Goal: Task Accomplishment & Management: Manage account settings

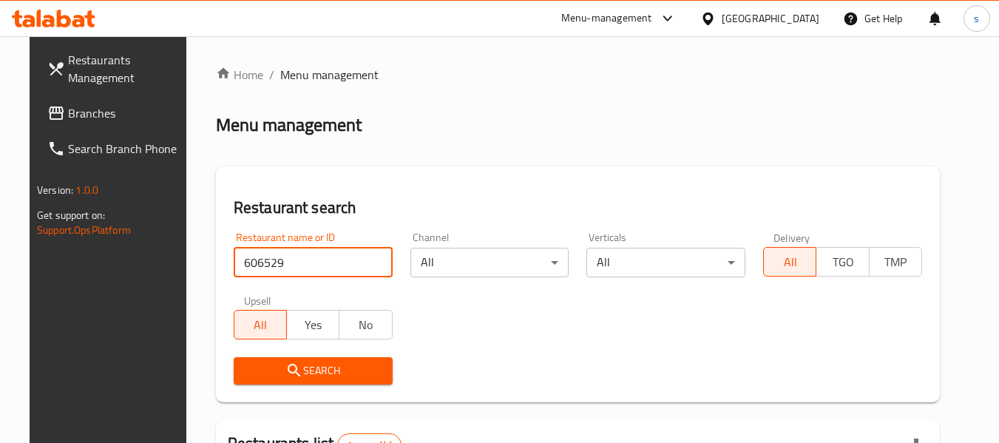
scroll to position [204, 0]
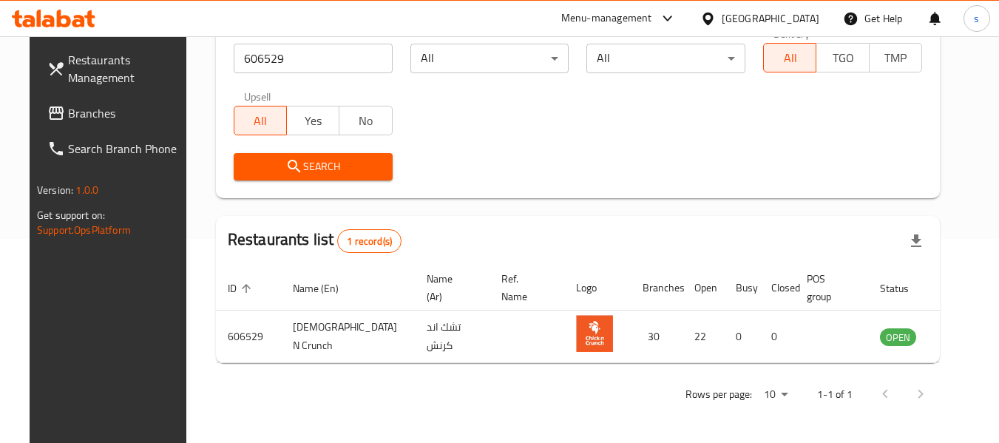
click at [775, 10] on div "[GEOGRAPHIC_DATA]" at bounding box center [770, 18] width 98 height 16
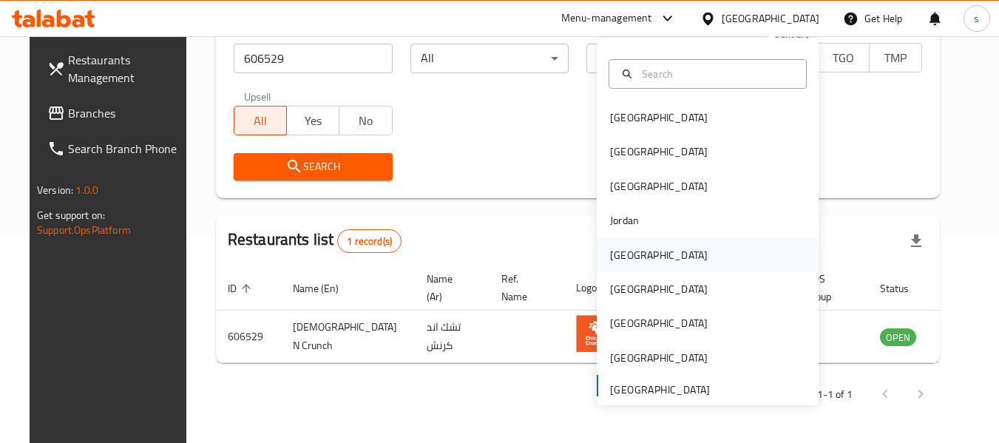
click at [612, 254] on div "[GEOGRAPHIC_DATA]" at bounding box center [659, 255] width 98 height 16
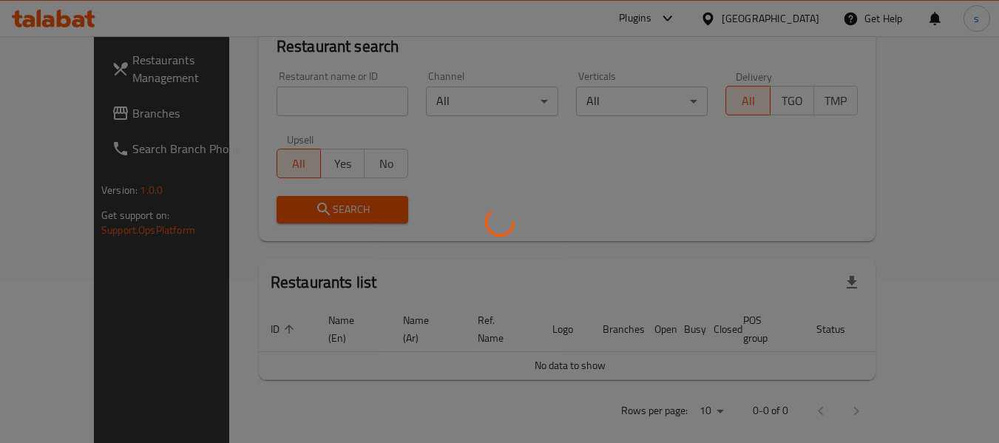
scroll to position [204, 0]
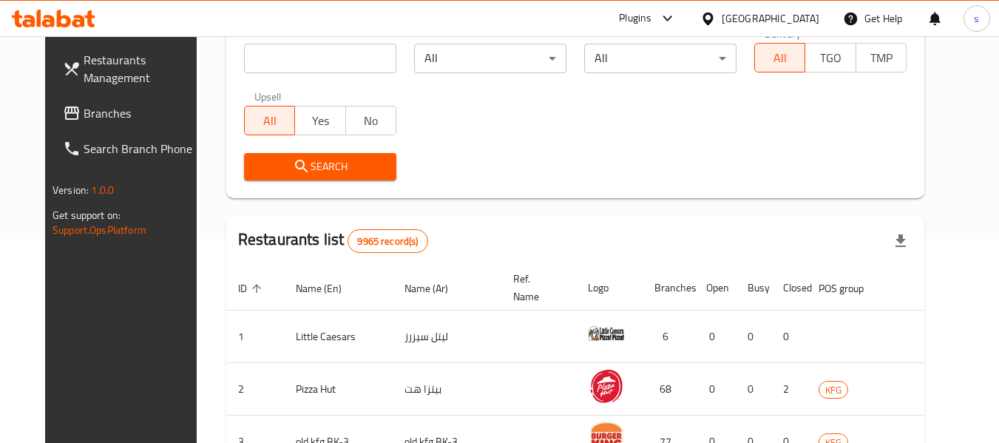
click at [84, 115] on span "Branches" at bounding box center [142, 113] width 117 height 18
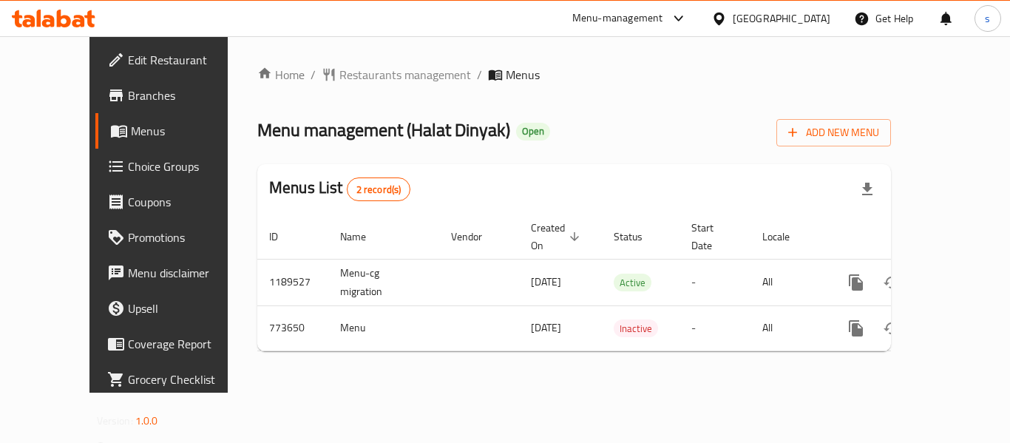
click at [342, 76] on span "Restaurants management" at bounding box center [405, 75] width 132 height 18
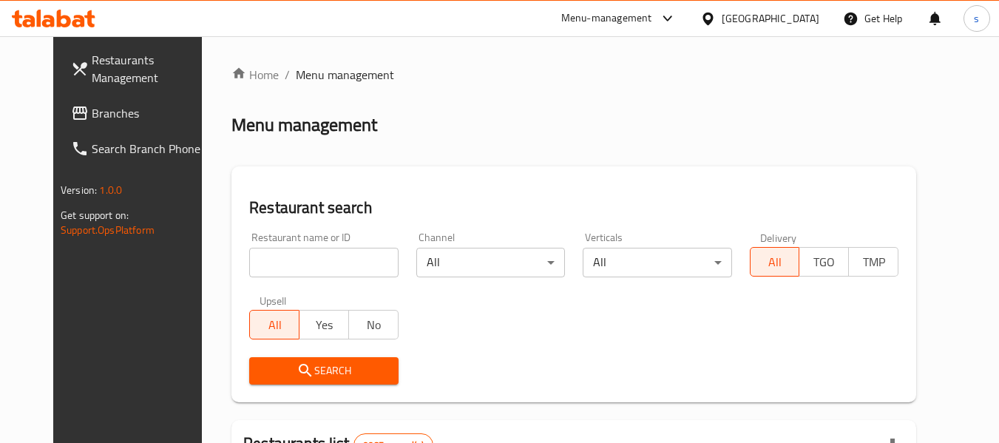
click at [325, 266] on input "search" at bounding box center [323, 263] width 149 height 30
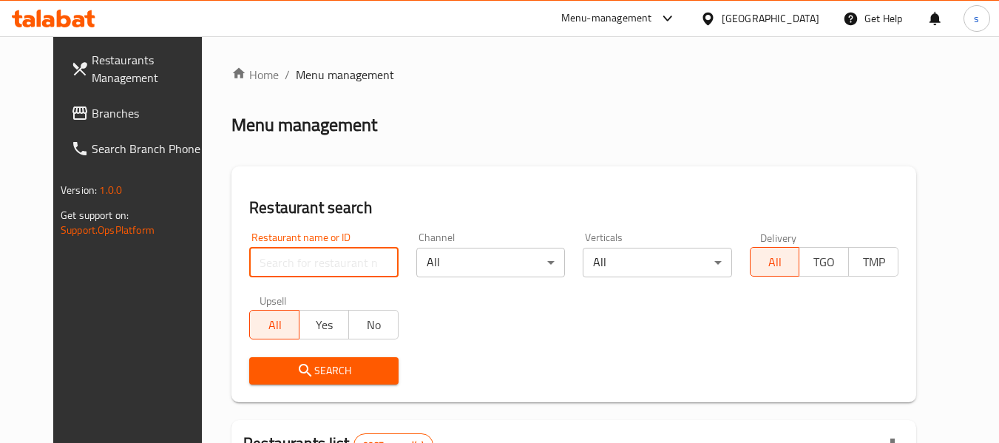
paste input "651909"
type input "651909"
click button "Search" at bounding box center [323, 370] width 149 height 27
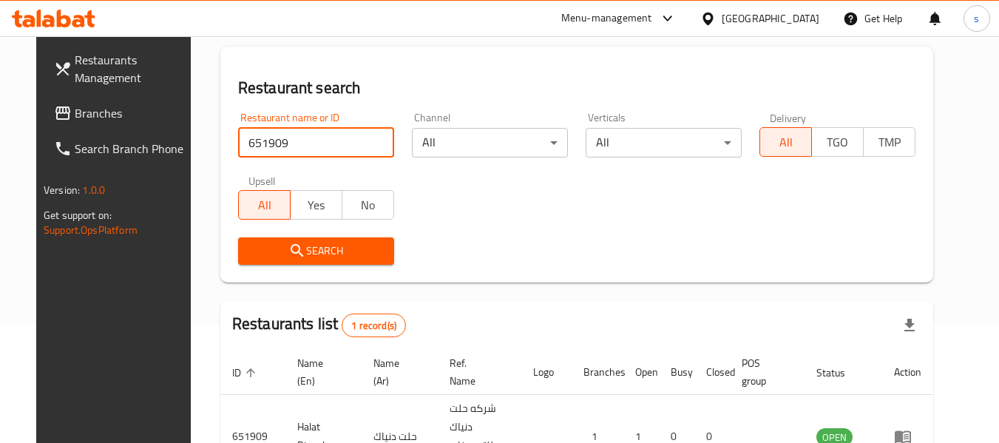
scroll to position [198, 0]
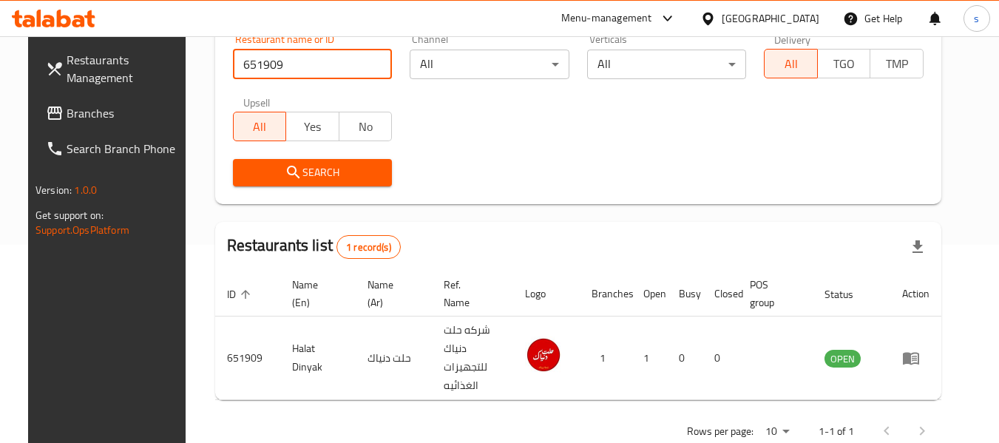
click at [539, 171] on div "Search" at bounding box center [578, 172] width 708 height 45
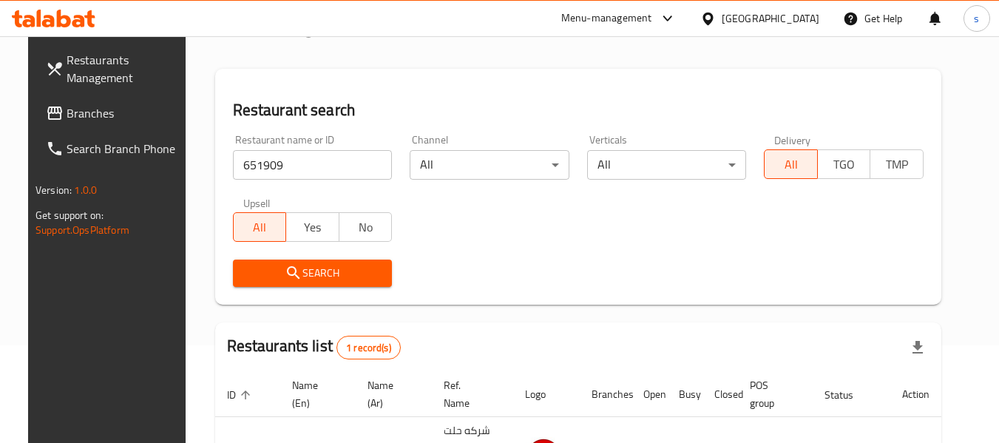
scroll to position [0, 0]
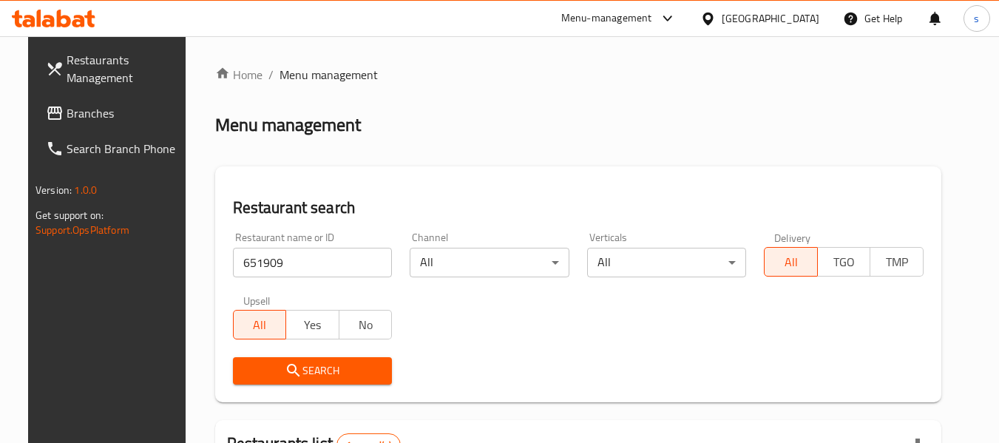
click at [506, 121] on div "Menu management" at bounding box center [578, 125] width 726 height 24
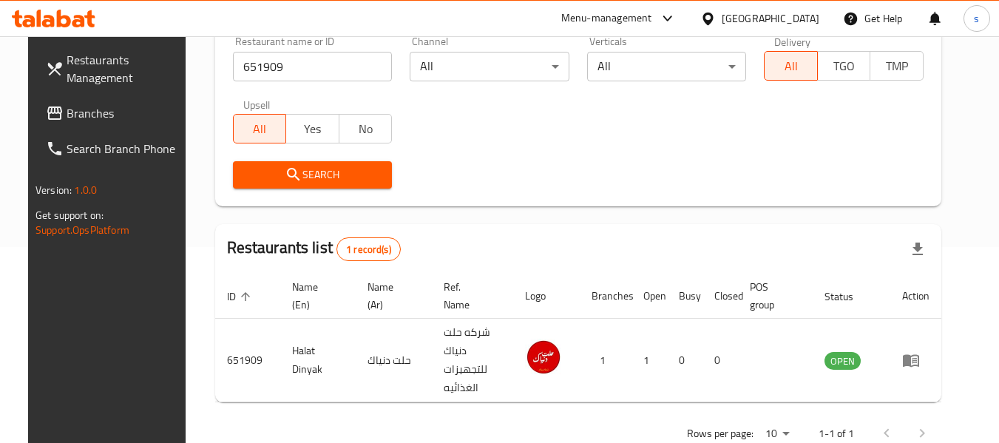
scroll to position [204, 0]
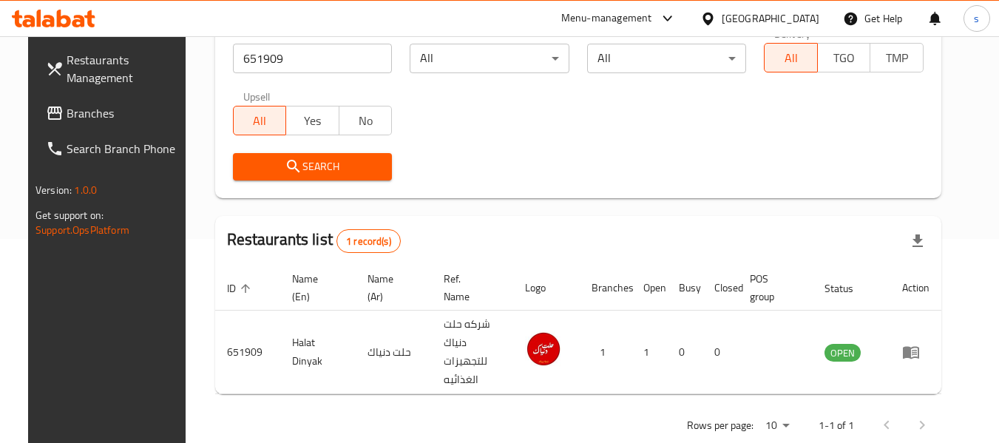
click at [503, 152] on div "Search" at bounding box center [578, 166] width 708 height 45
drag, startPoint x: 75, startPoint y: 112, endPoint x: 75, endPoint y: 121, distance: 8.9
click at [75, 112] on span "Branches" at bounding box center [125, 113] width 117 height 18
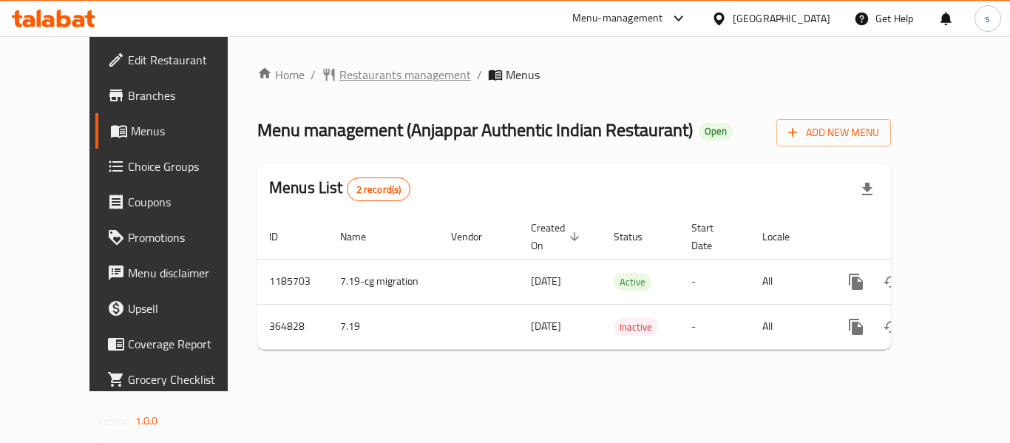
click at [353, 84] on span "Restaurants management" at bounding box center [405, 75] width 132 height 18
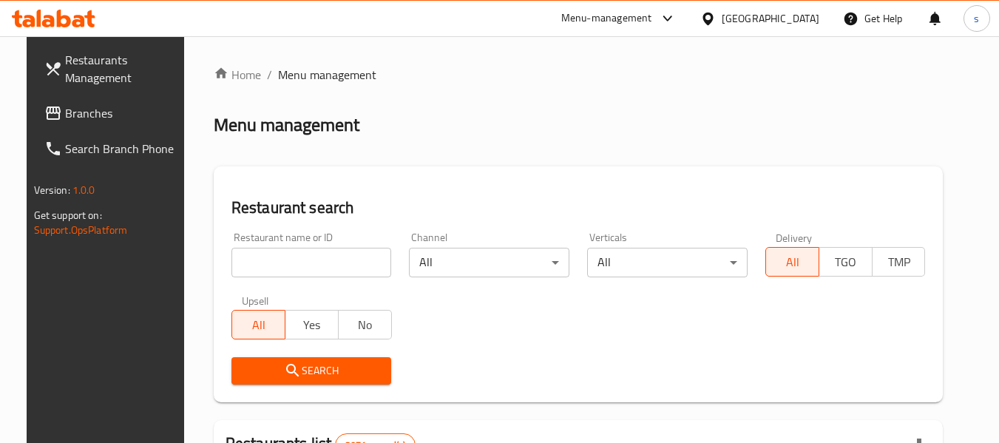
click at [259, 278] on div "Restaurant name or ID Restaurant name or ID" at bounding box center [312, 254] width 178 height 63
click at [262, 270] on input "search" at bounding box center [311, 263] width 160 height 30
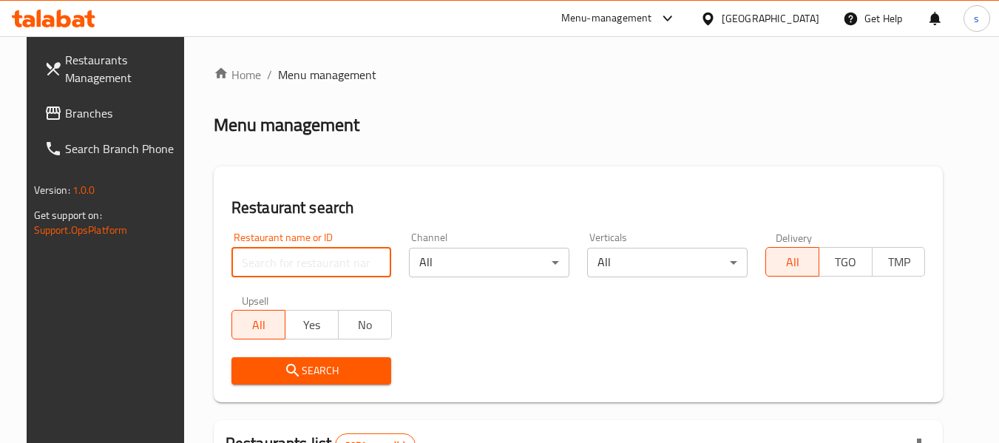
paste input "631042"
type input "631042"
click button "Search" at bounding box center [311, 370] width 160 height 27
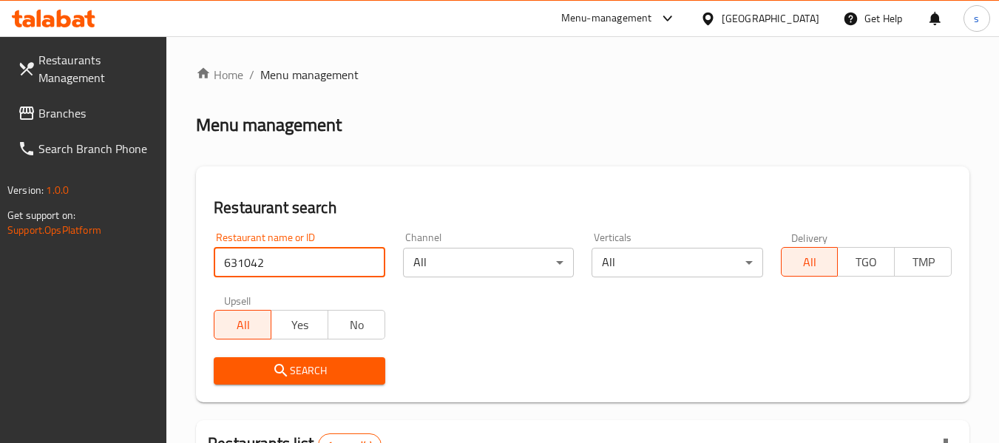
drag, startPoint x: 779, startPoint y: 15, endPoint x: 767, endPoint y: 27, distance: 16.7
click at [721, 15] on div at bounding box center [710, 18] width 21 height 16
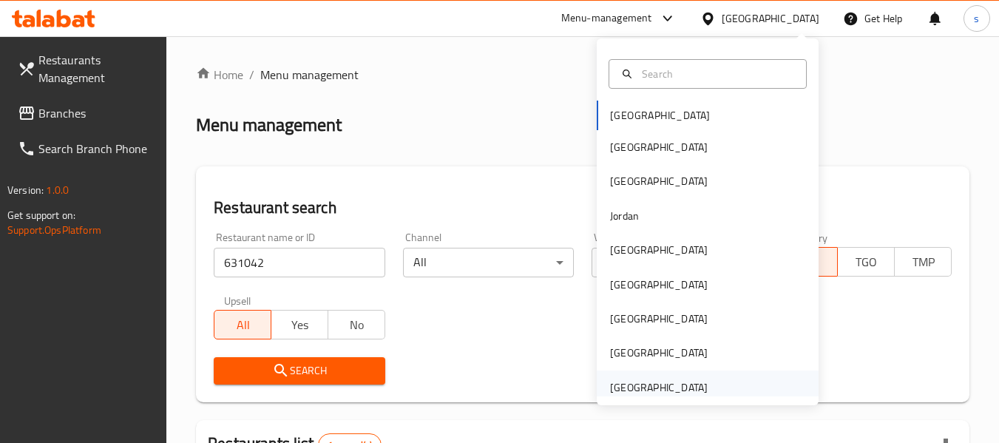
click at [634, 382] on div "[GEOGRAPHIC_DATA]" at bounding box center [659, 387] width 98 height 16
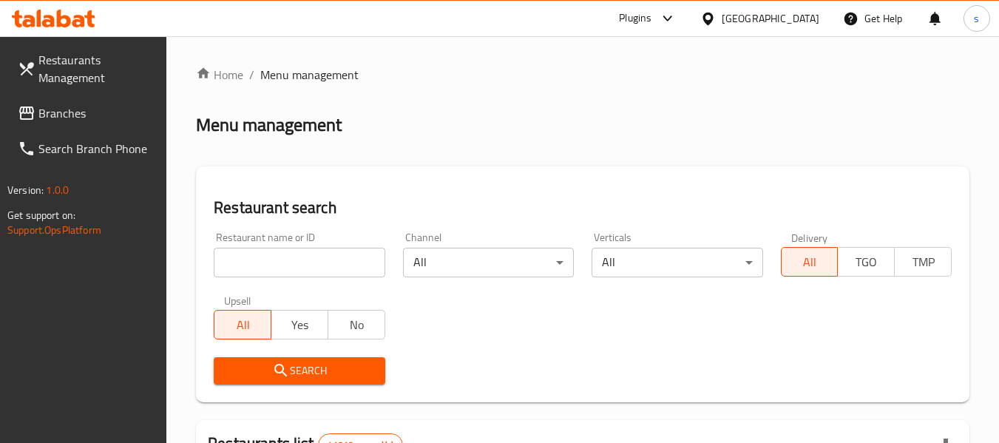
drag, startPoint x: 61, startPoint y: 122, endPoint x: 180, endPoint y: 168, distance: 127.5
click at [61, 122] on span "Branches" at bounding box center [96, 113] width 117 height 18
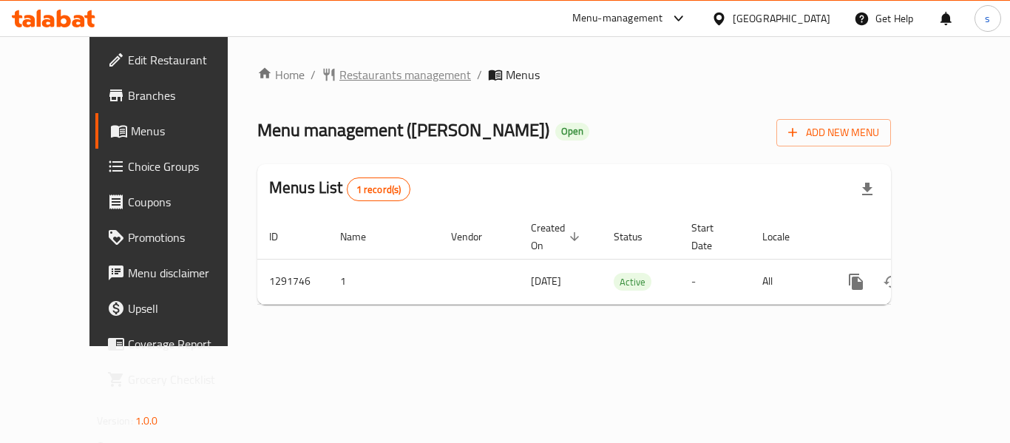
click at [339, 79] on span "Restaurants management" at bounding box center [405, 75] width 132 height 18
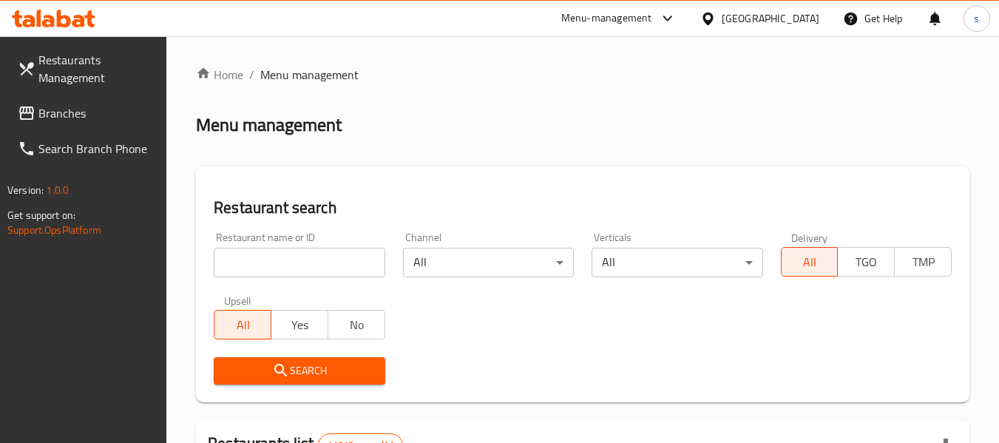
click at [290, 276] on input "search" at bounding box center [299, 263] width 171 height 30
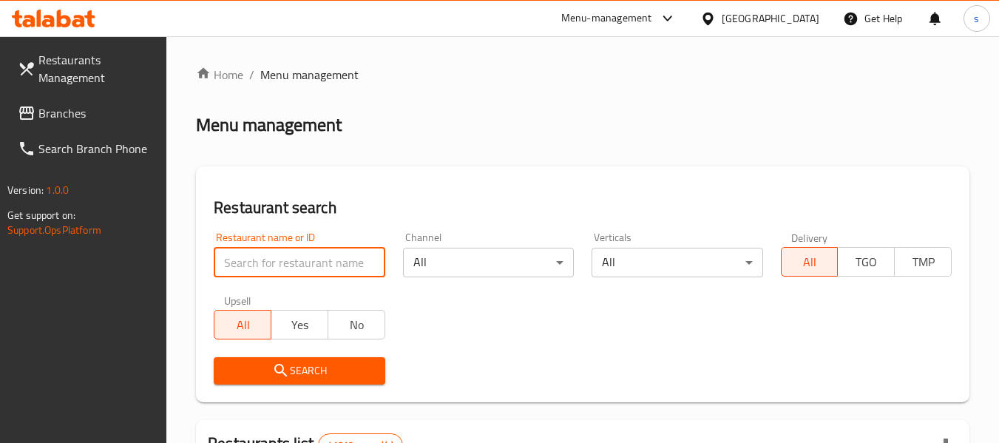
paste input "698745"
type input "698745"
click button "Search" at bounding box center [299, 370] width 171 height 27
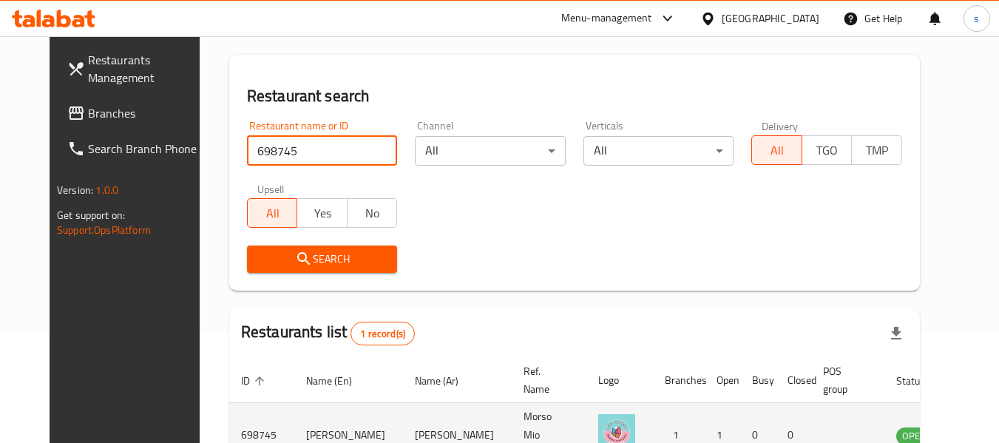
scroll to position [204, 0]
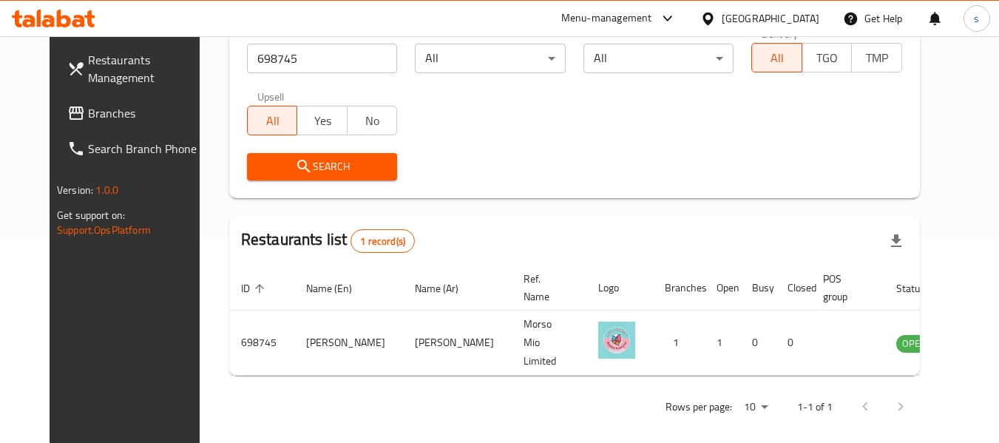
click at [754, 19] on div "United Arab Emirates" at bounding box center [770, 18] width 98 height 16
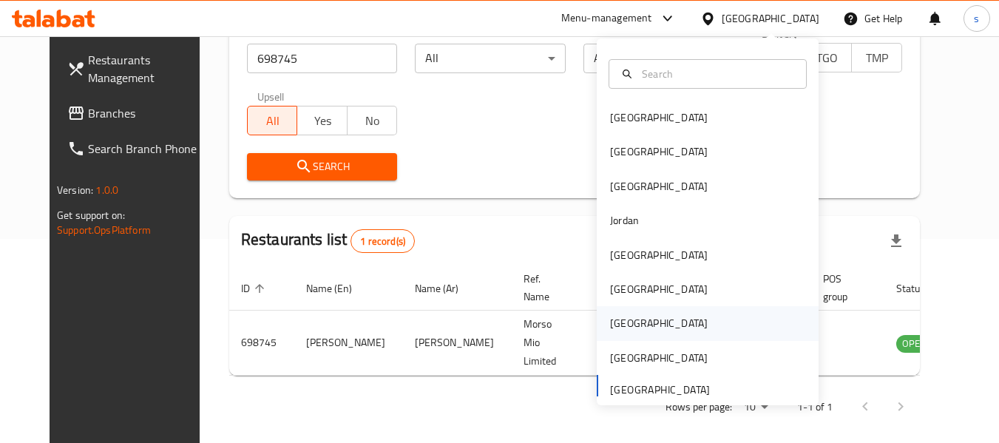
click at [627, 326] on div "[GEOGRAPHIC_DATA]" at bounding box center [658, 323] width 121 height 34
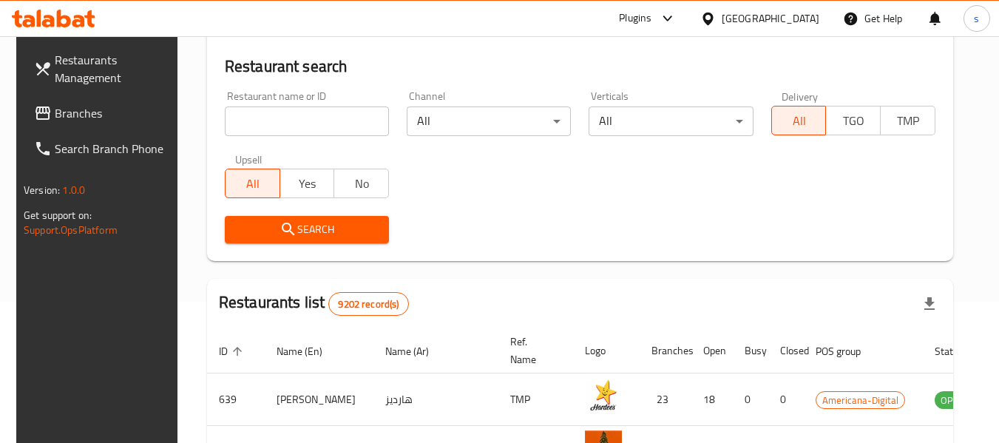
scroll to position [130, 0]
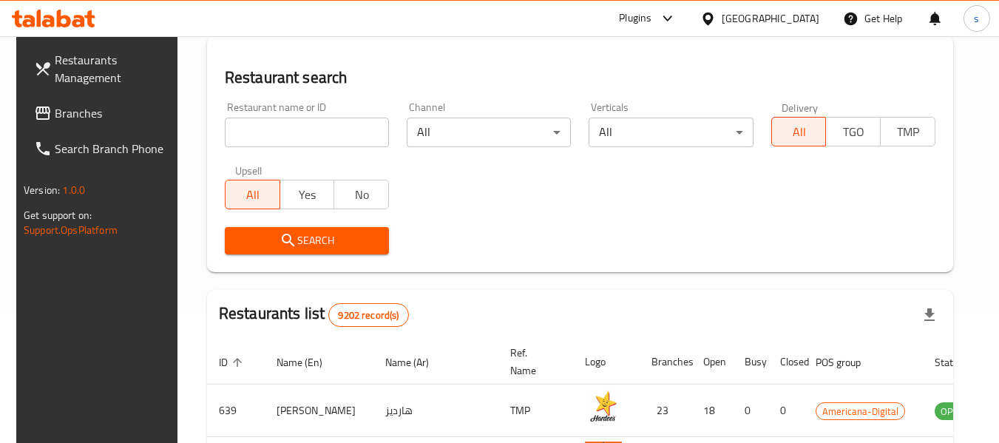
drag, startPoint x: 98, startPoint y: 115, endPoint x: 156, endPoint y: 130, distance: 59.7
click at [98, 115] on span "Branches" at bounding box center [113, 113] width 117 height 18
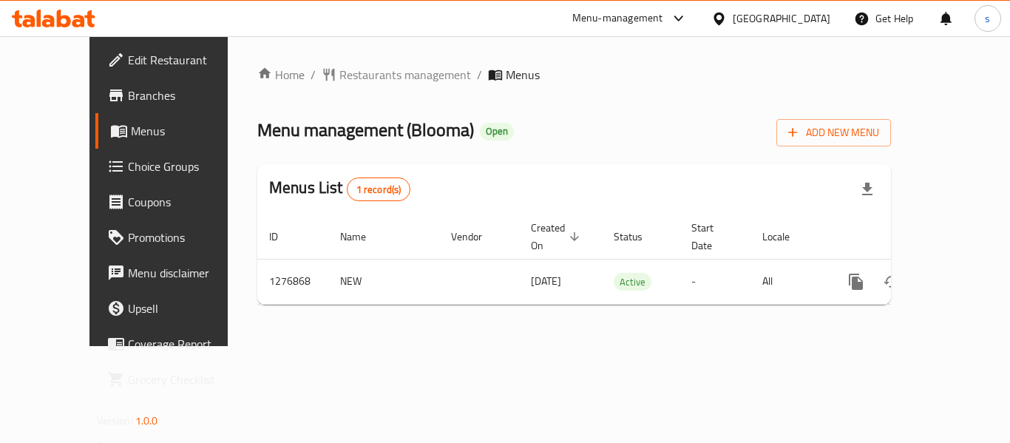
click at [393, 18] on div "Menu-management [GEOGRAPHIC_DATA] Get Help s" at bounding box center [505, 18] width 1010 height 35
click at [421, 1] on div "Menu-management [GEOGRAPHIC_DATA] Get Help s" at bounding box center [505, 18] width 1010 height 35
click at [339, 79] on span "Restaurants management" at bounding box center [405, 75] width 132 height 18
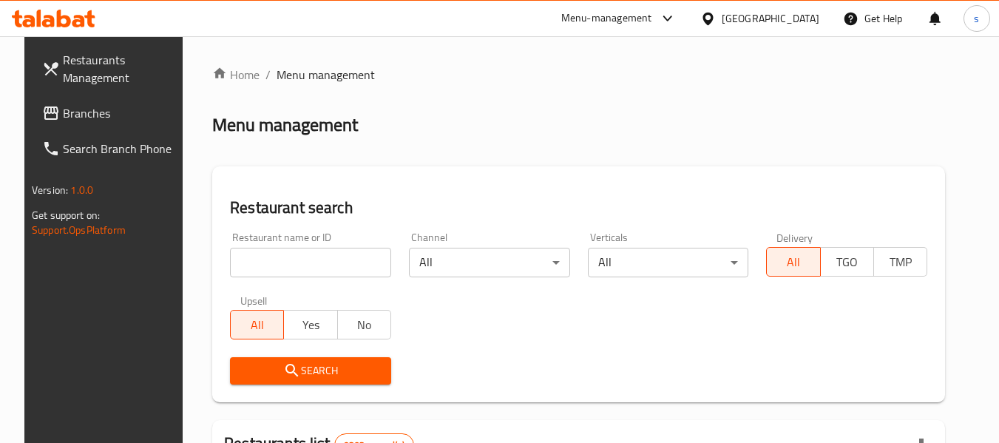
click at [256, 261] on input "search" at bounding box center [310, 263] width 161 height 30
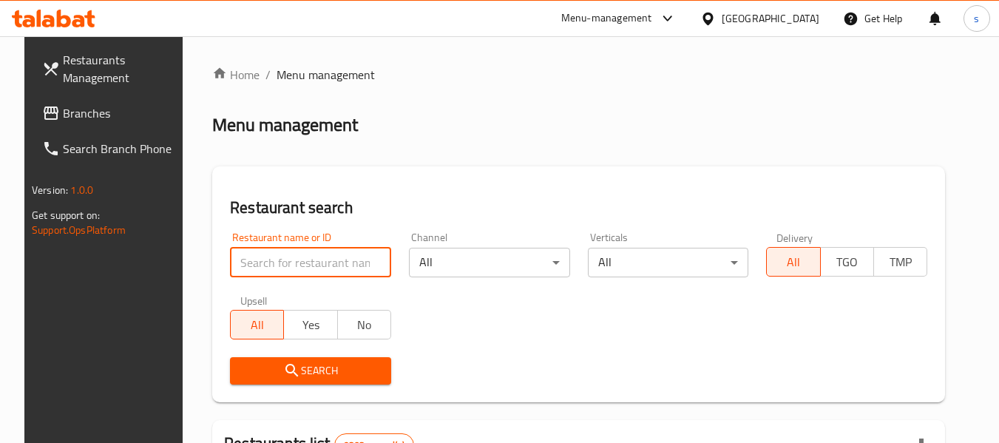
paste input "692177"
type input "692177"
click button "Search" at bounding box center [310, 370] width 161 height 27
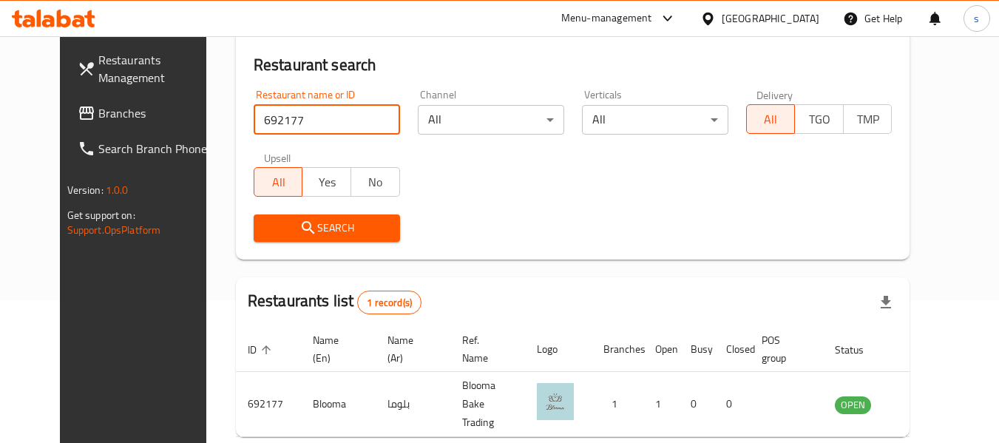
scroll to position [198, 0]
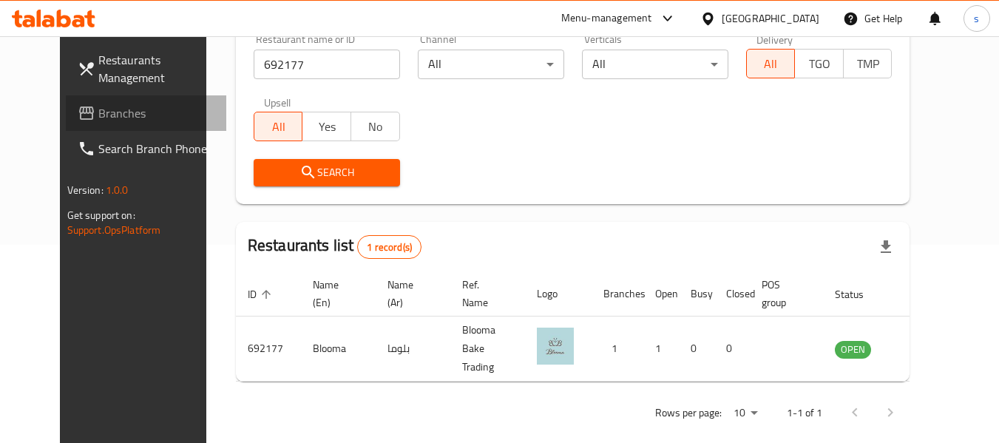
click at [98, 114] on span "Branches" at bounding box center [156, 113] width 117 height 18
